Goal: Navigation & Orientation: Find specific page/section

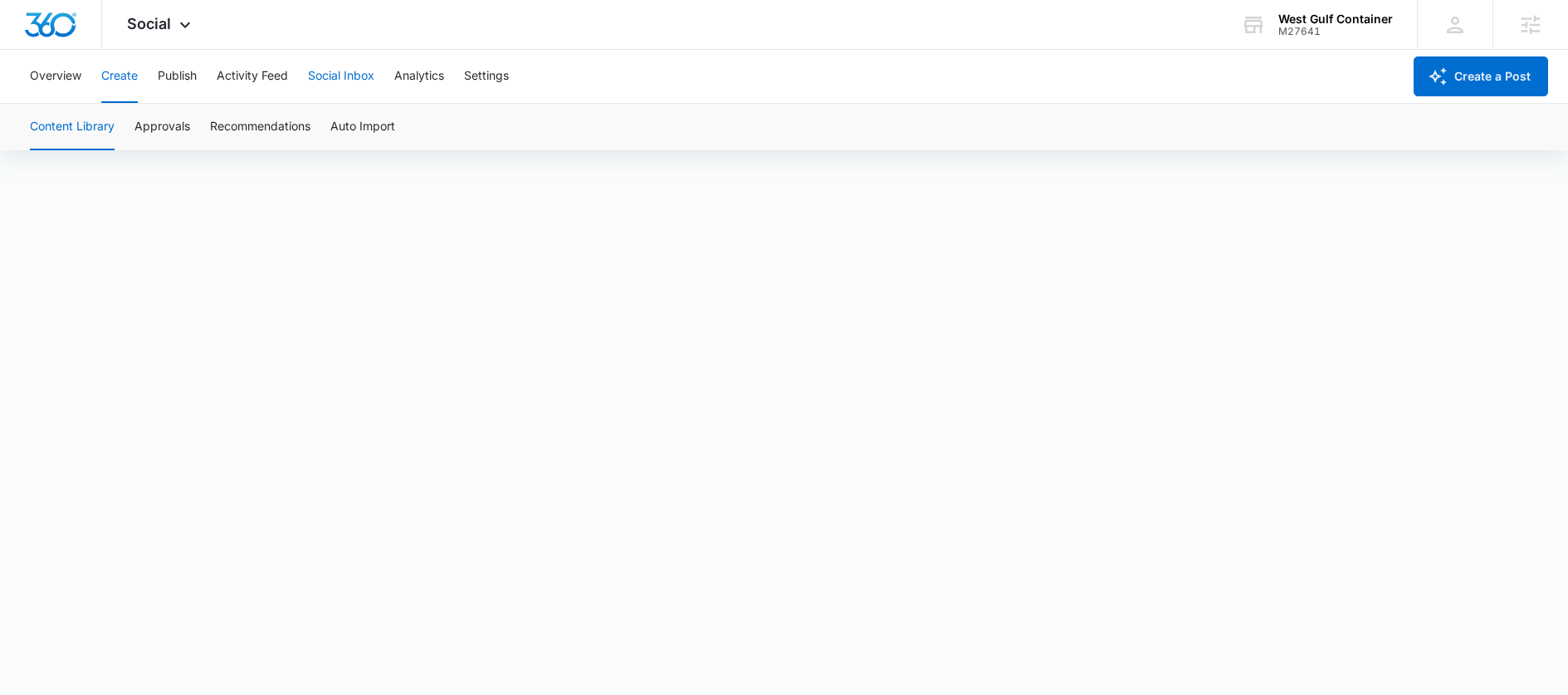
scroll to position [12, 0]
click at [186, 85] on button "Publish" at bounding box center [178, 76] width 39 height 53
click at [132, 135] on button "Schedules" at bounding box center [127, 127] width 56 height 47
click at [72, 128] on button "Calendar" at bounding box center [54, 127] width 49 height 47
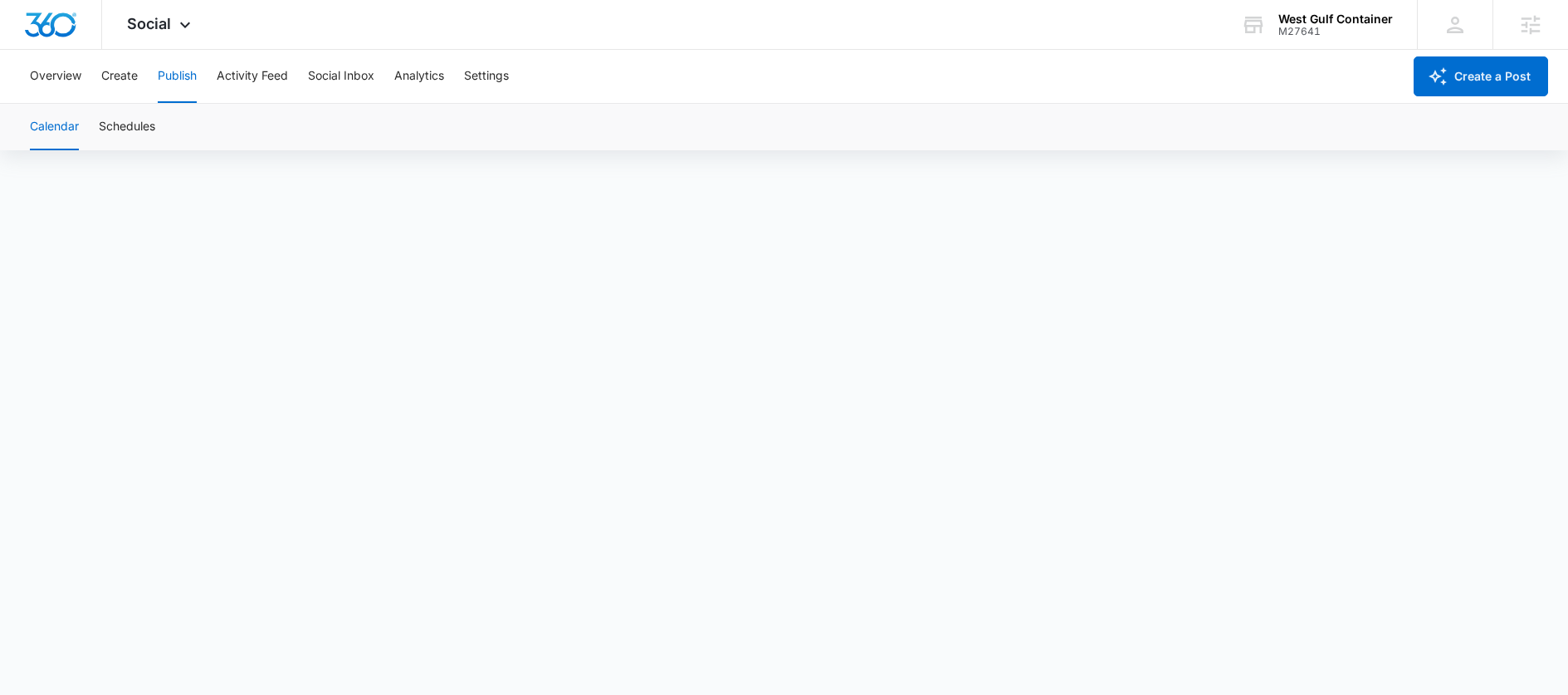
scroll to position [12, 0]
click at [131, 71] on button "Create" at bounding box center [119, 76] width 37 height 53
click at [161, 122] on button "Approvals" at bounding box center [162, 127] width 55 height 47
